Goal: Transaction & Acquisition: Subscribe to service/newsletter

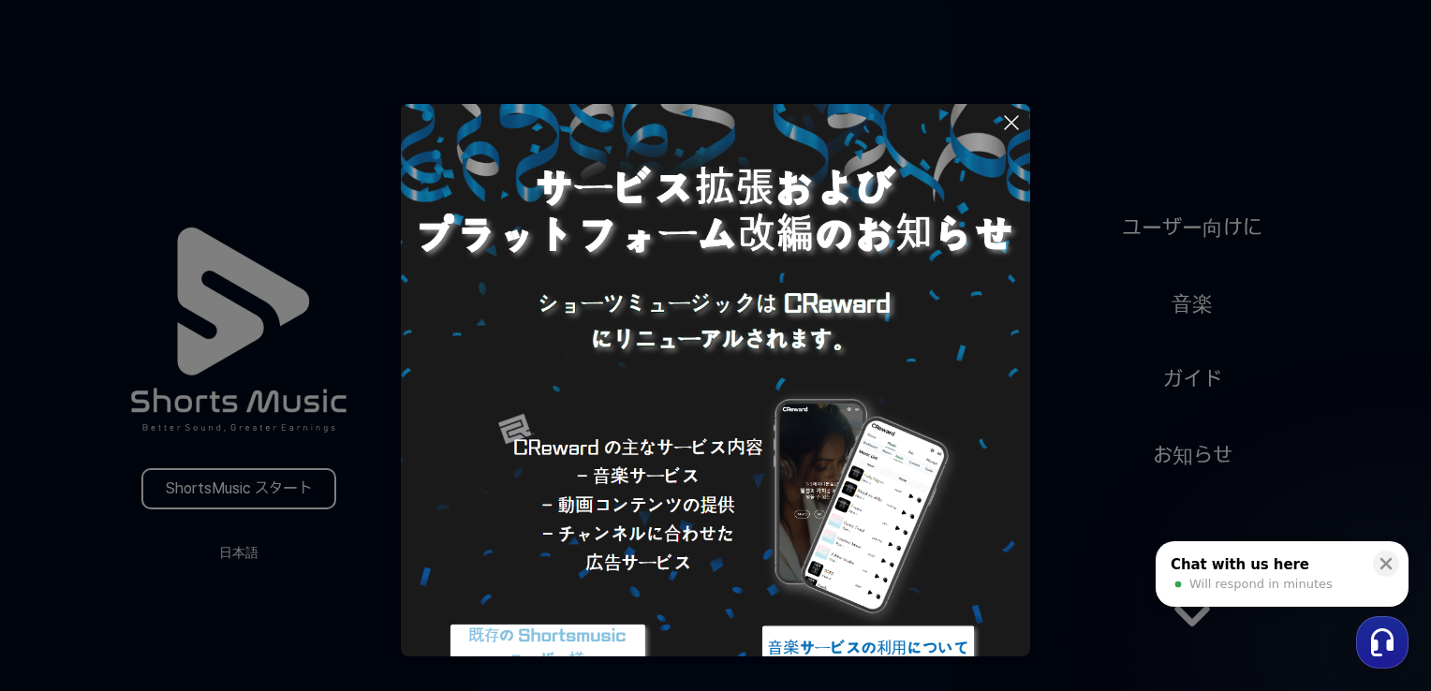
click at [623, 632] on img at bounding box center [548, 648] width 234 height 70
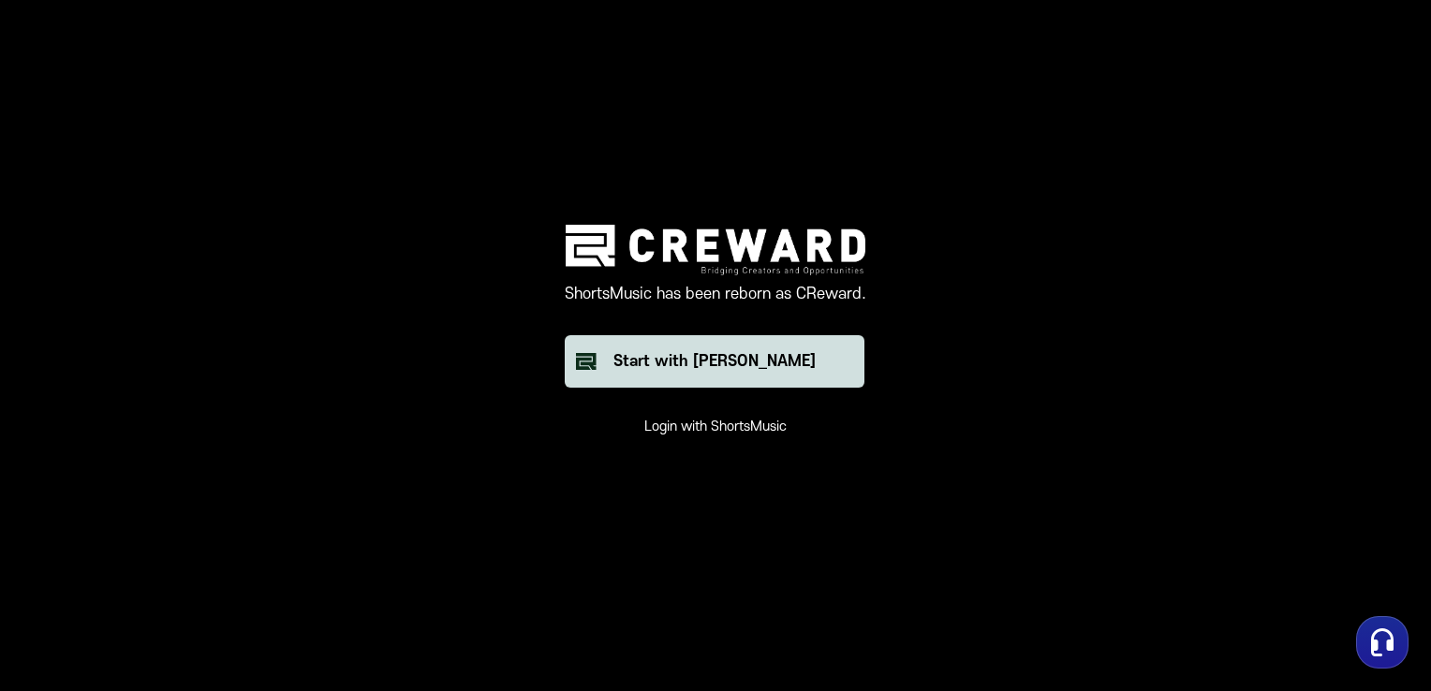
click at [783, 356] on div "Start with [PERSON_NAME]" at bounding box center [714, 361] width 202 height 22
